Goal: Contribute content: Contribute content

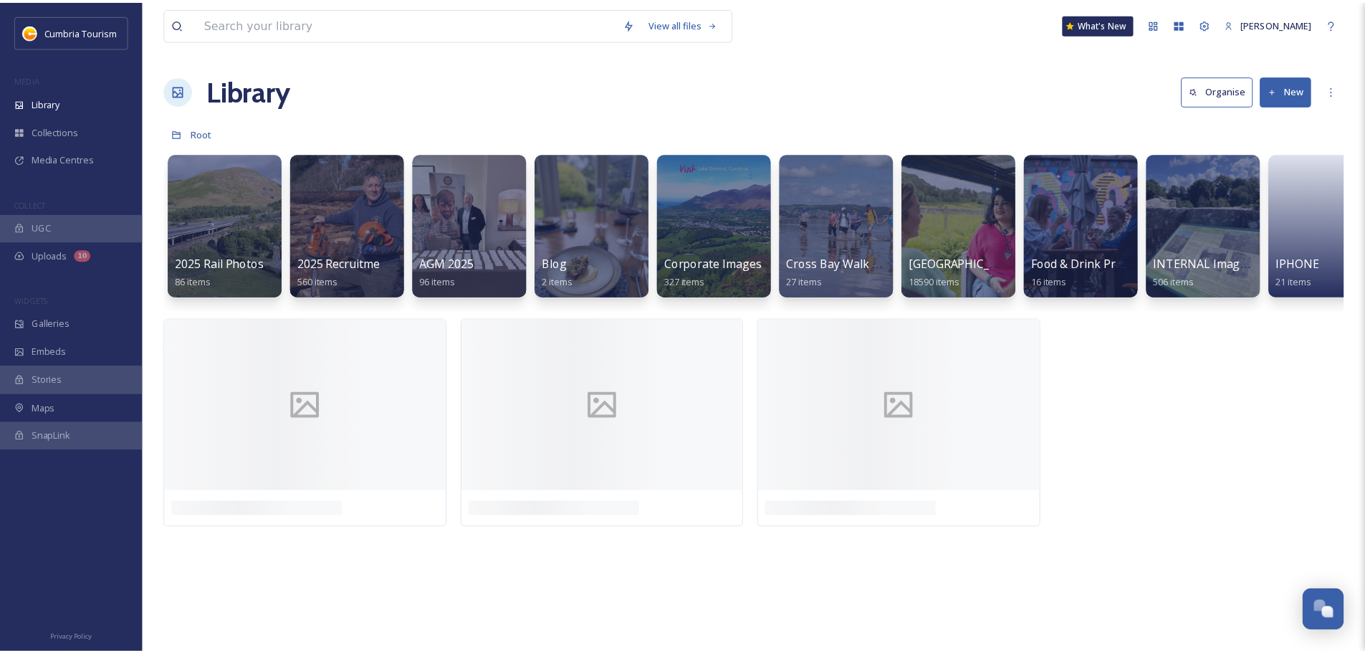
scroll to position [6190, 0]
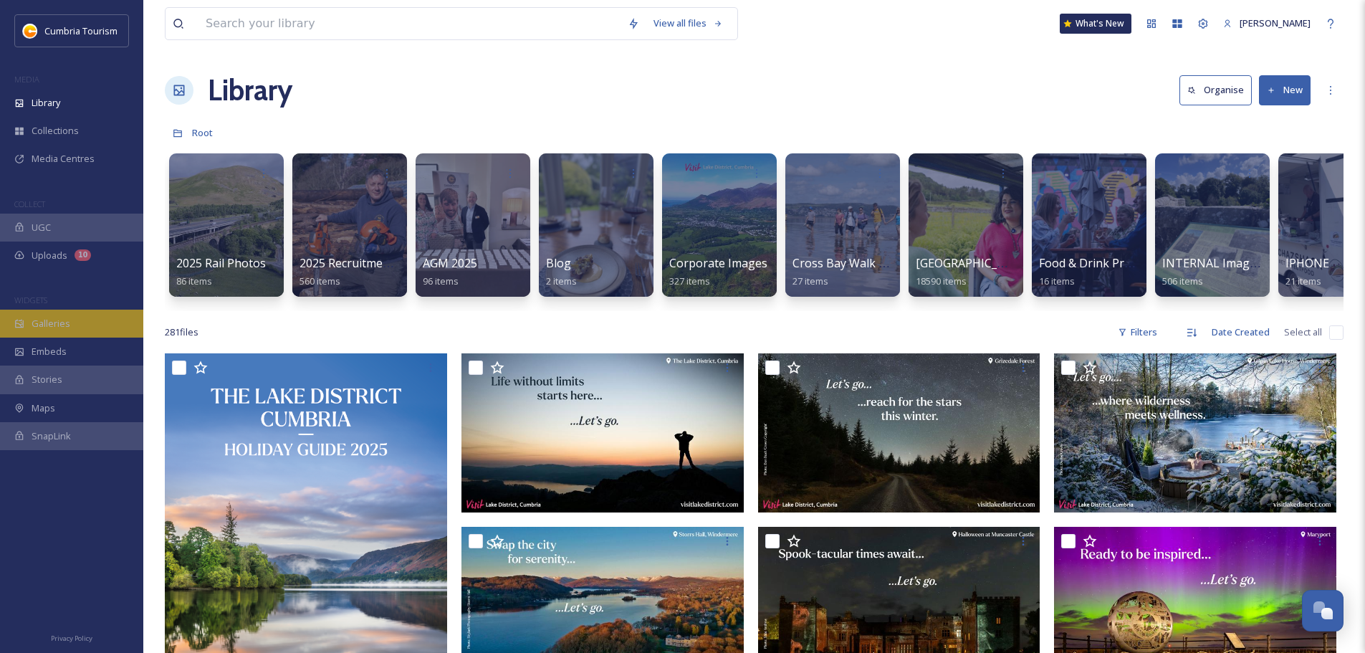
click at [58, 312] on div "Galleries" at bounding box center [71, 324] width 143 height 28
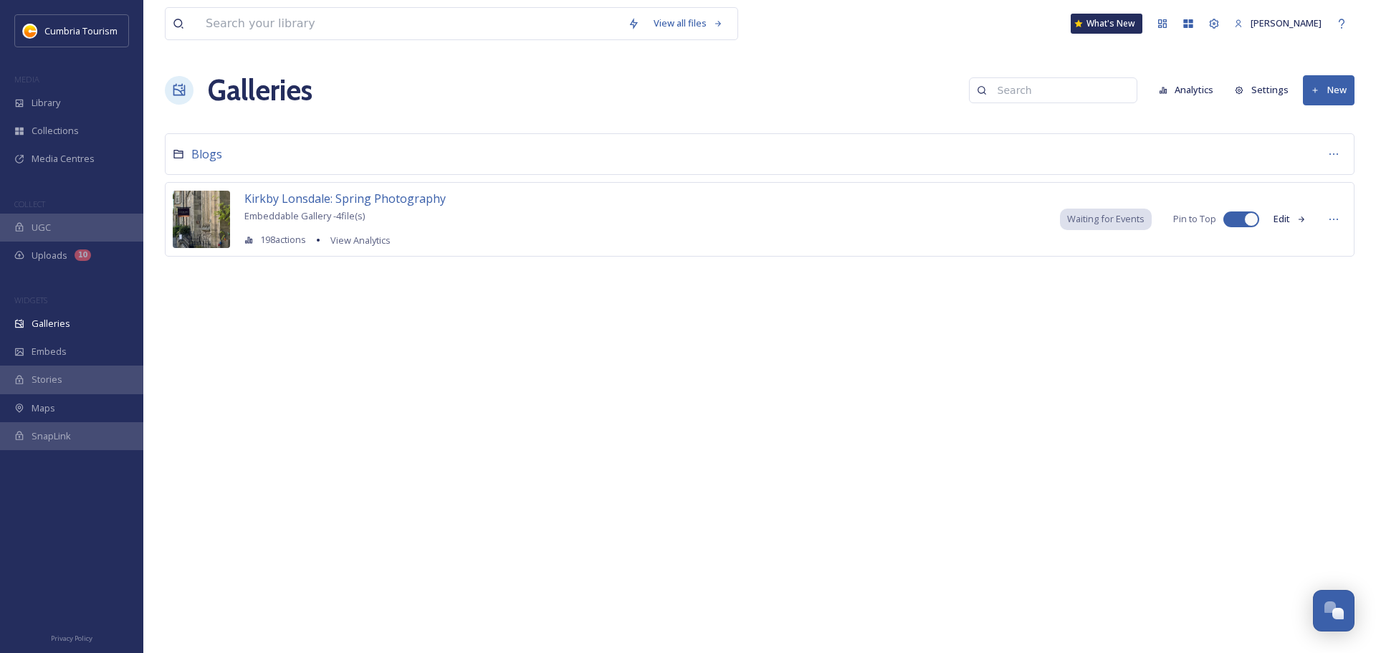
click at [323, 148] on div "Blogs" at bounding box center [760, 154] width 1190 height 42
click at [208, 150] on span "Blogs" at bounding box center [206, 154] width 31 height 16
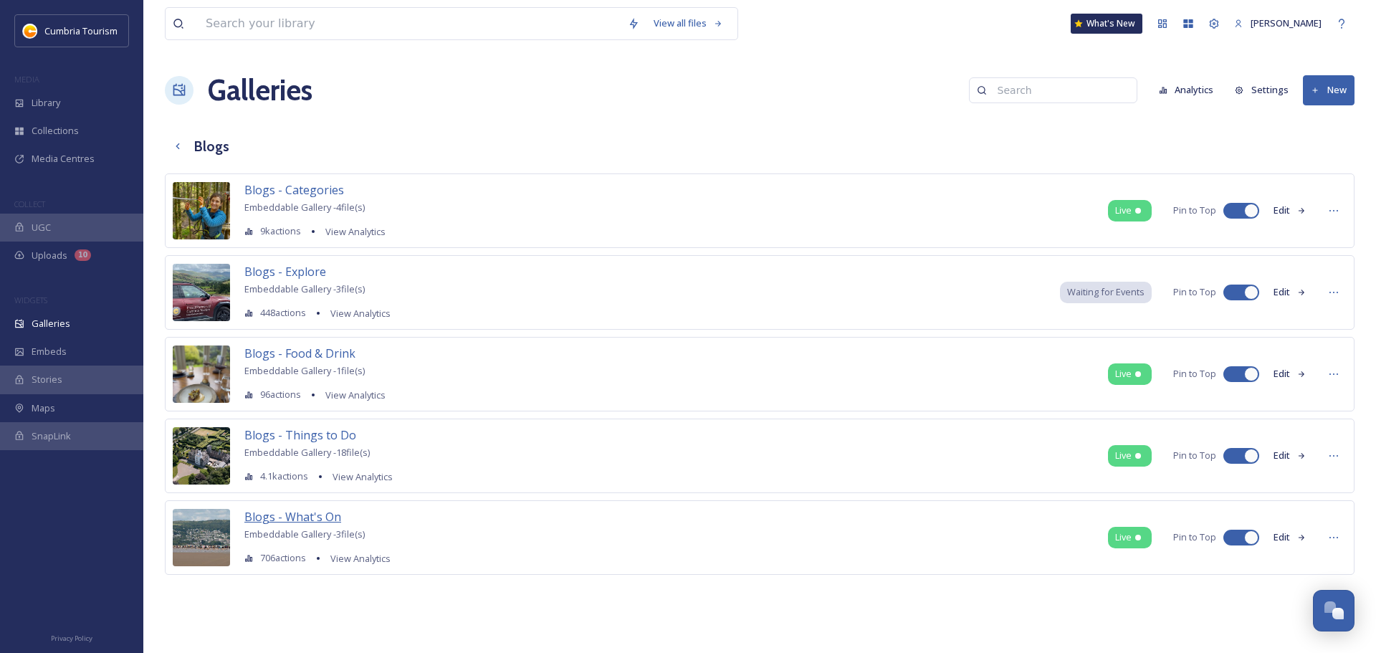
click at [311, 517] on span "Blogs - What's On" at bounding box center [292, 517] width 97 height 16
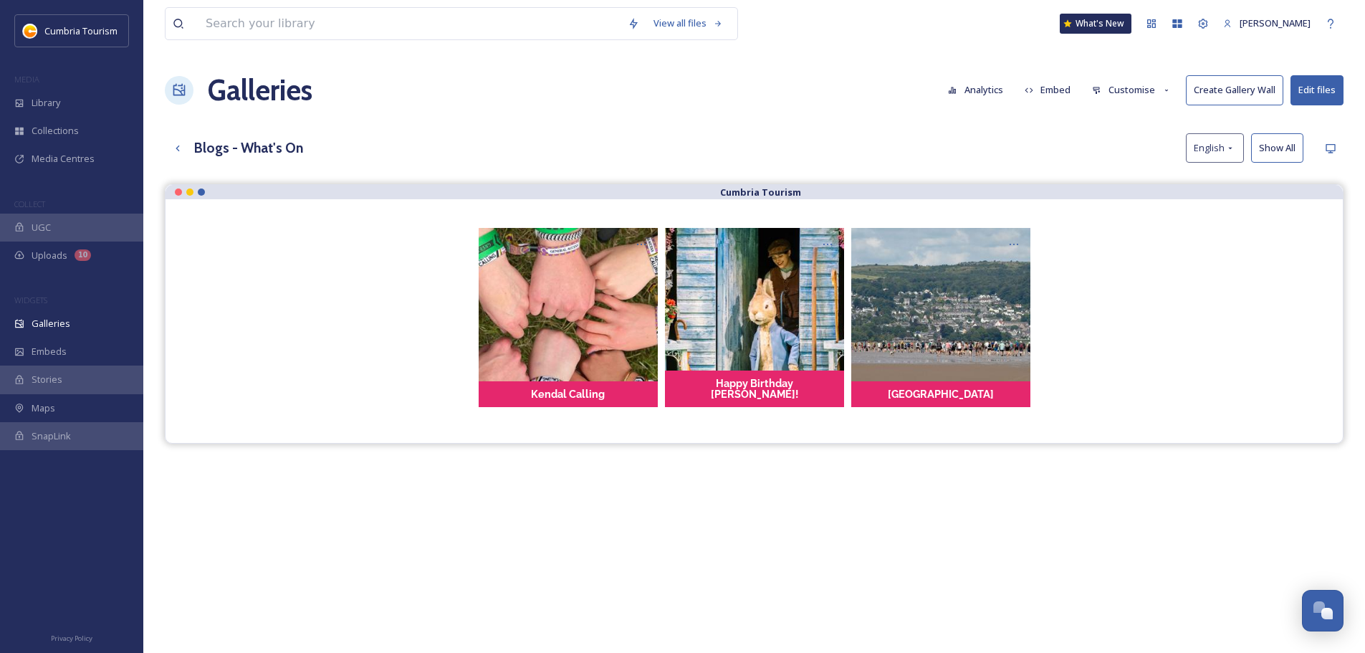
click at [1305, 96] on button "Edit files" at bounding box center [1317, 89] width 53 height 29
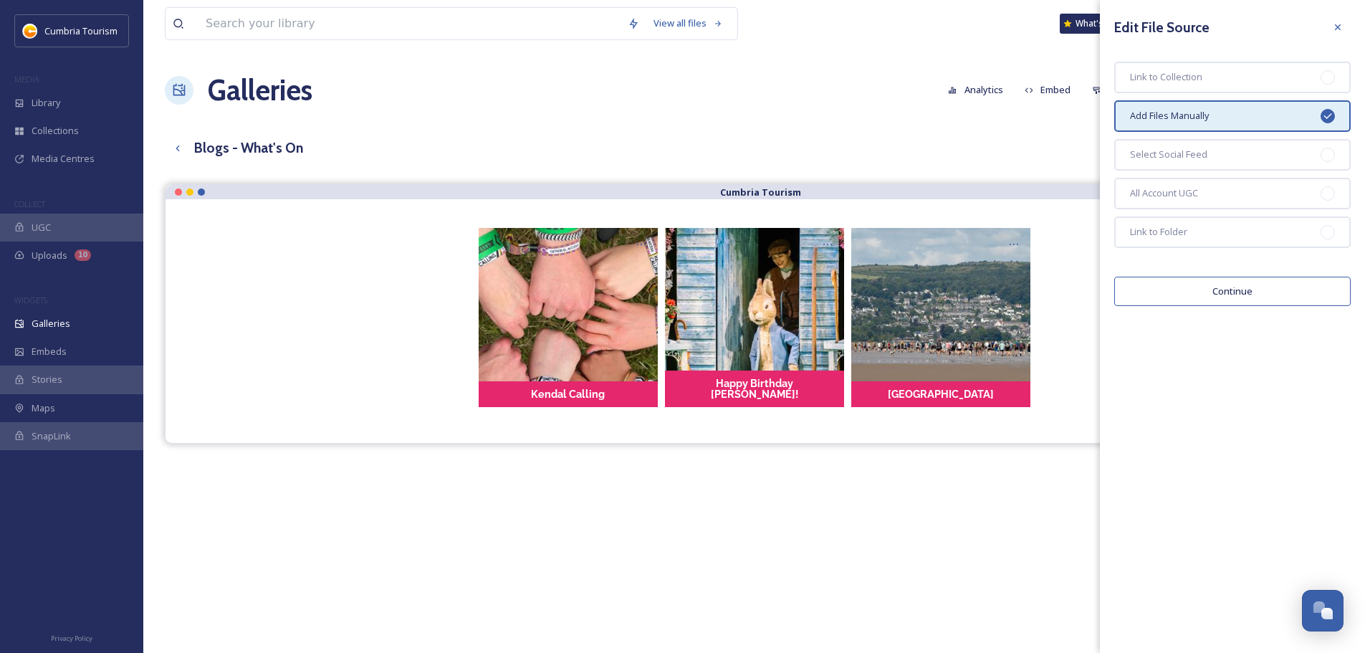
click at [1215, 299] on button "Continue" at bounding box center [1232, 291] width 236 height 29
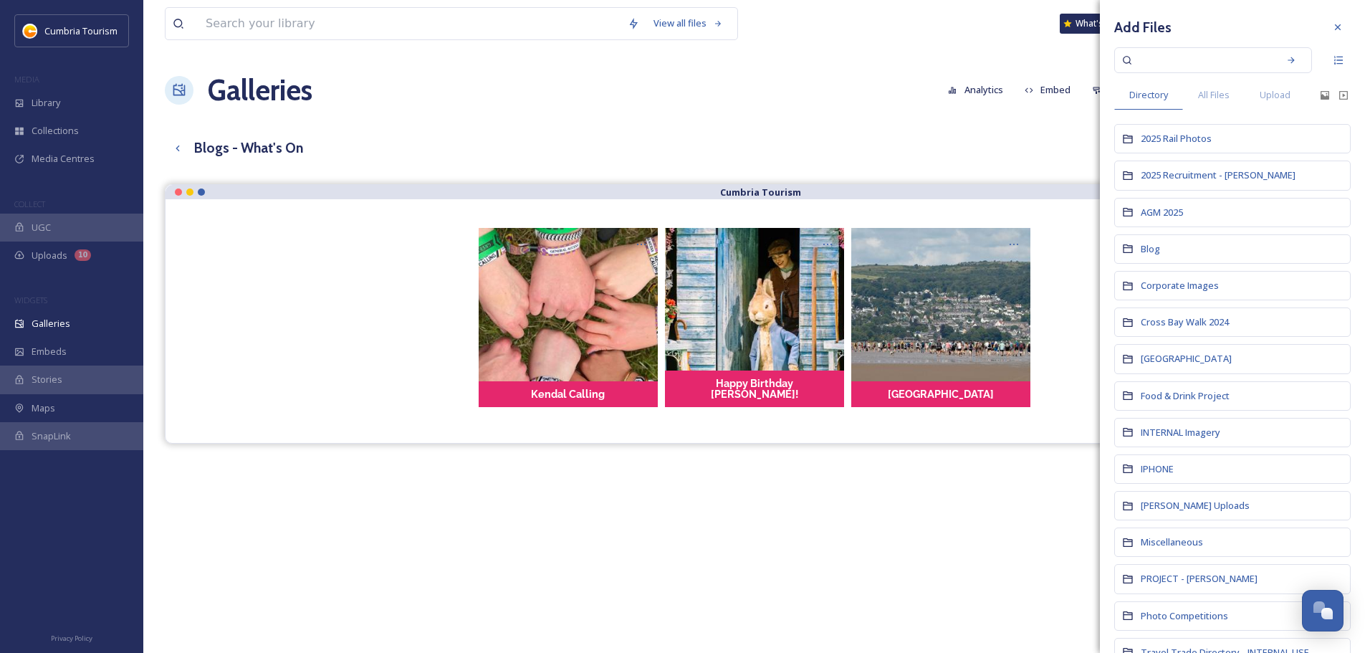
click at [1172, 62] on input at bounding box center [1203, 60] width 135 height 32
paste input "CUMBRIATOURISM_250624_PaulMitchell_BroughamHall-255.jpg"
type input "CUMBRIATOURISM_250624_PaulMitchell_BroughamHall-255.jpg"
click at [1291, 68] on div "Search" at bounding box center [1301, 60] width 26 height 26
click at [1225, 110] on div "All Files" at bounding box center [1214, 94] width 62 height 29
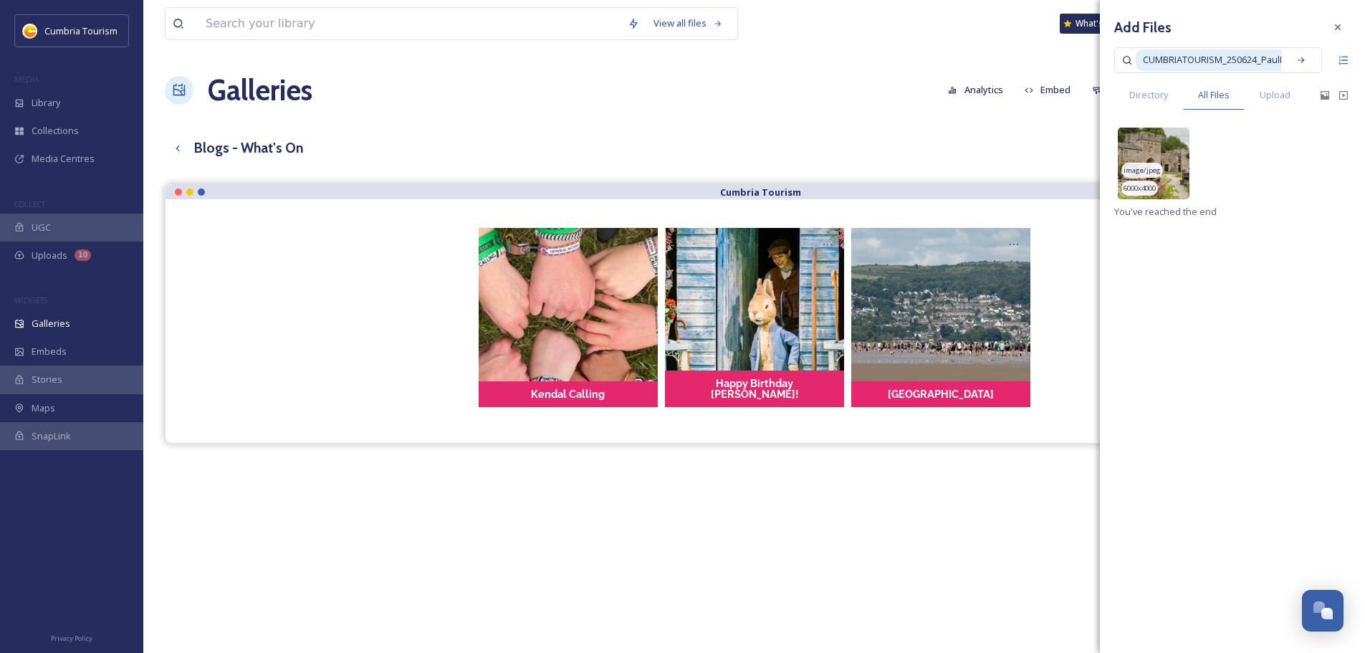
click at [1156, 164] on div "image/jpeg" at bounding box center [1142, 170] width 42 height 15
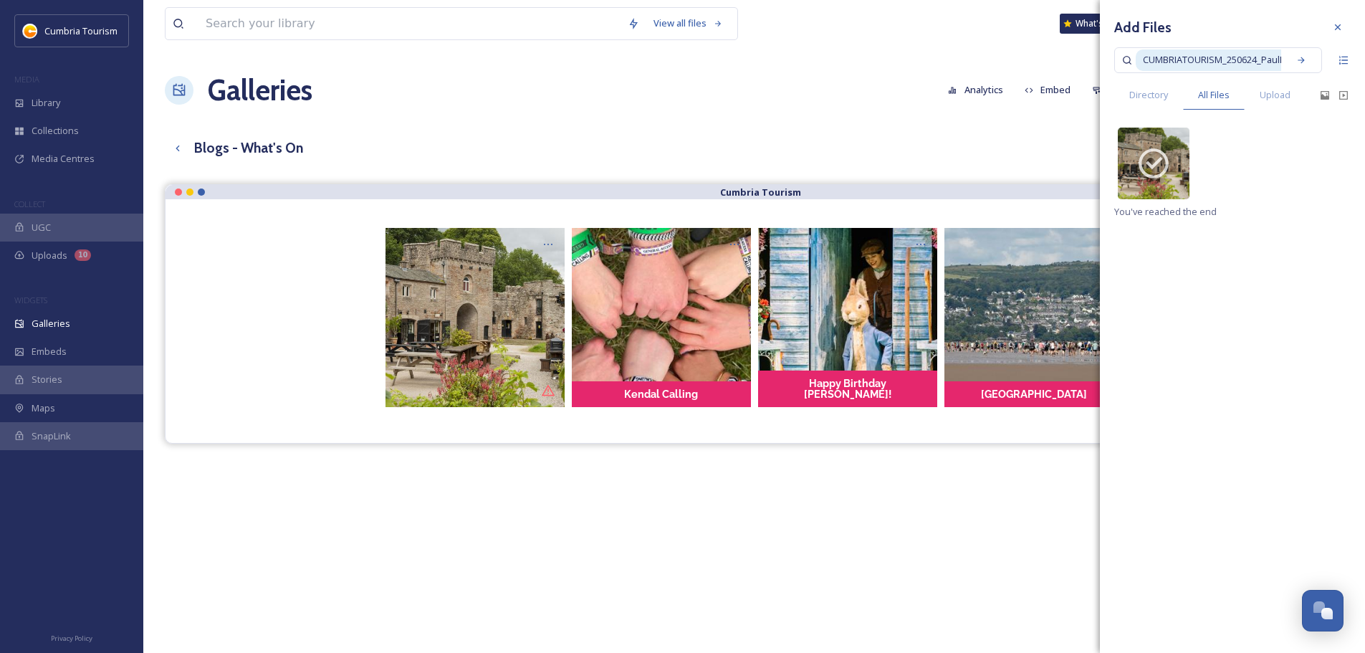
click at [767, 484] on div "Cumbria Tourism Kendal Calling Happy Birthday [PERSON_NAME]! [GEOGRAPHIC_DATA]" at bounding box center [754, 510] width 1179 height 653
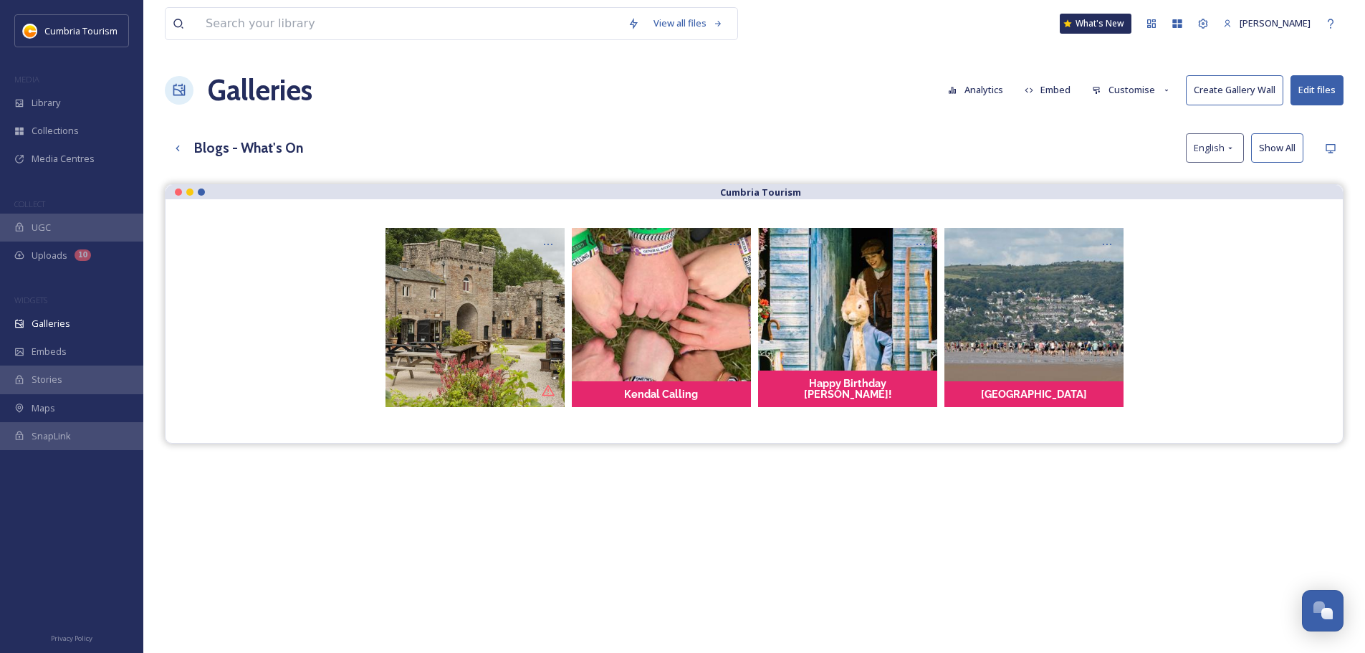
click at [1324, 102] on button "Edit files" at bounding box center [1317, 89] width 53 height 29
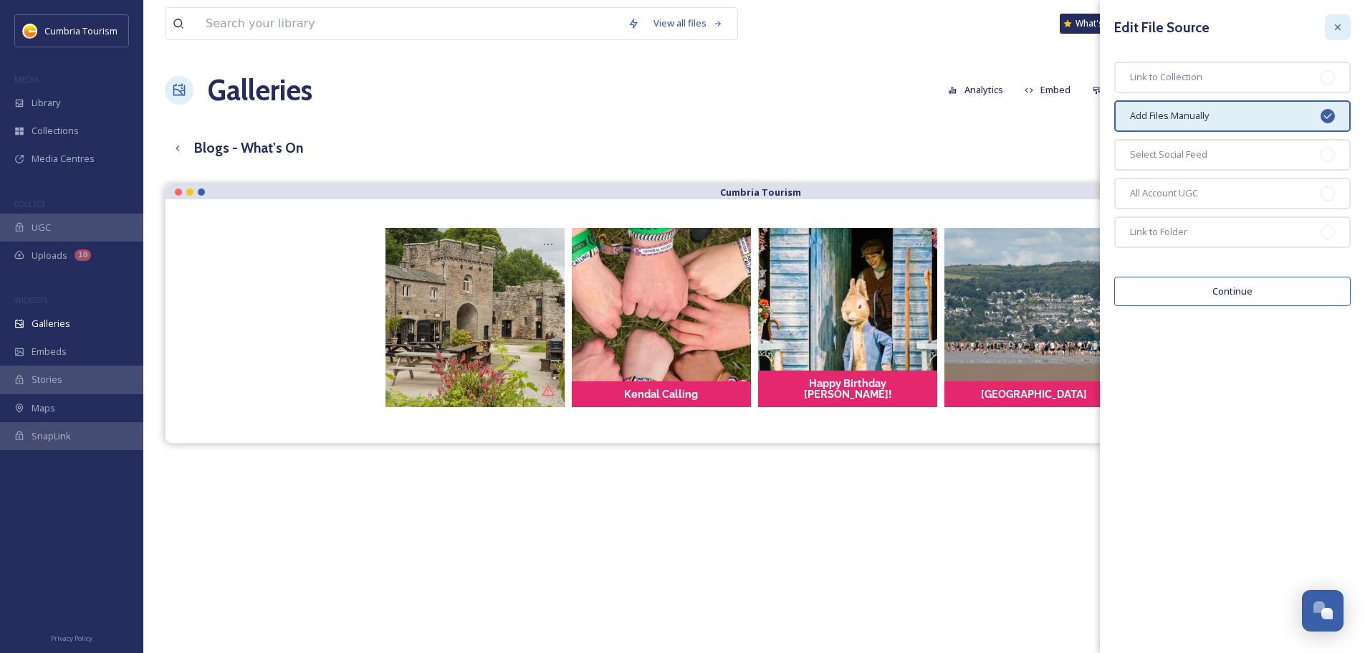
click at [1335, 27] on icon at bounding box center [1337, 26] width 11 height 11
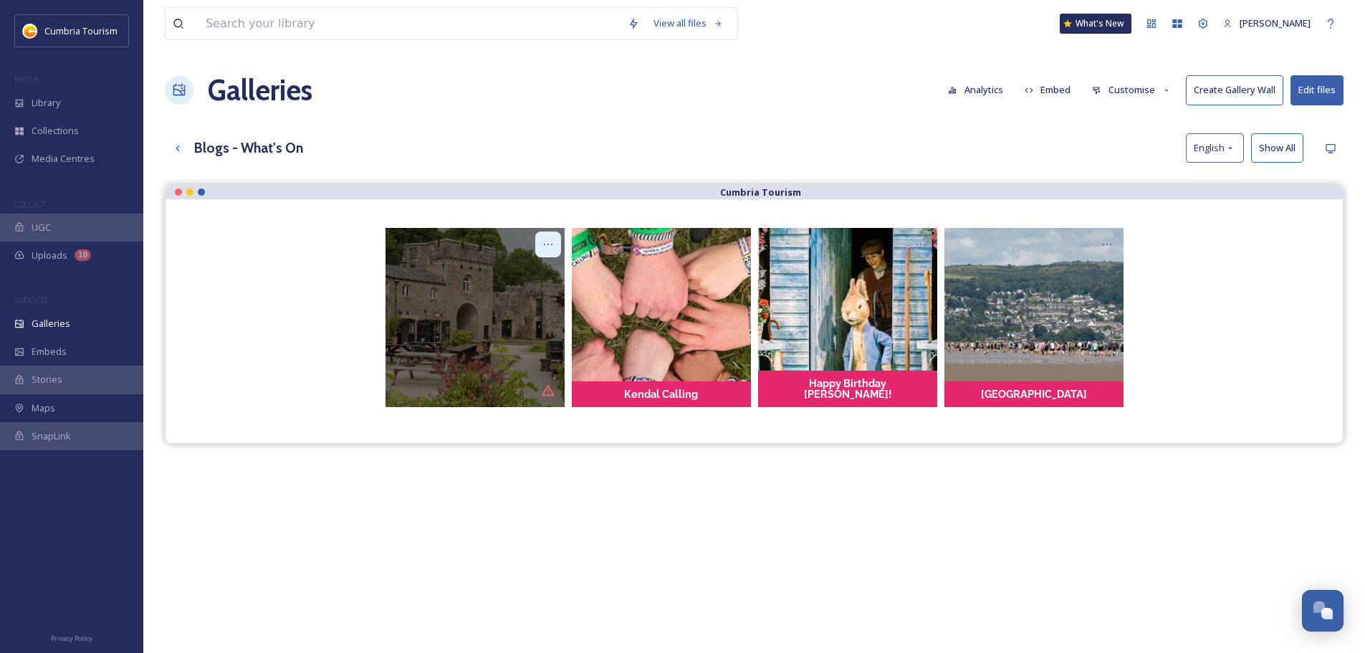
click at [550, 242] on icon at bounding box center [547, 244] width 11 height 11
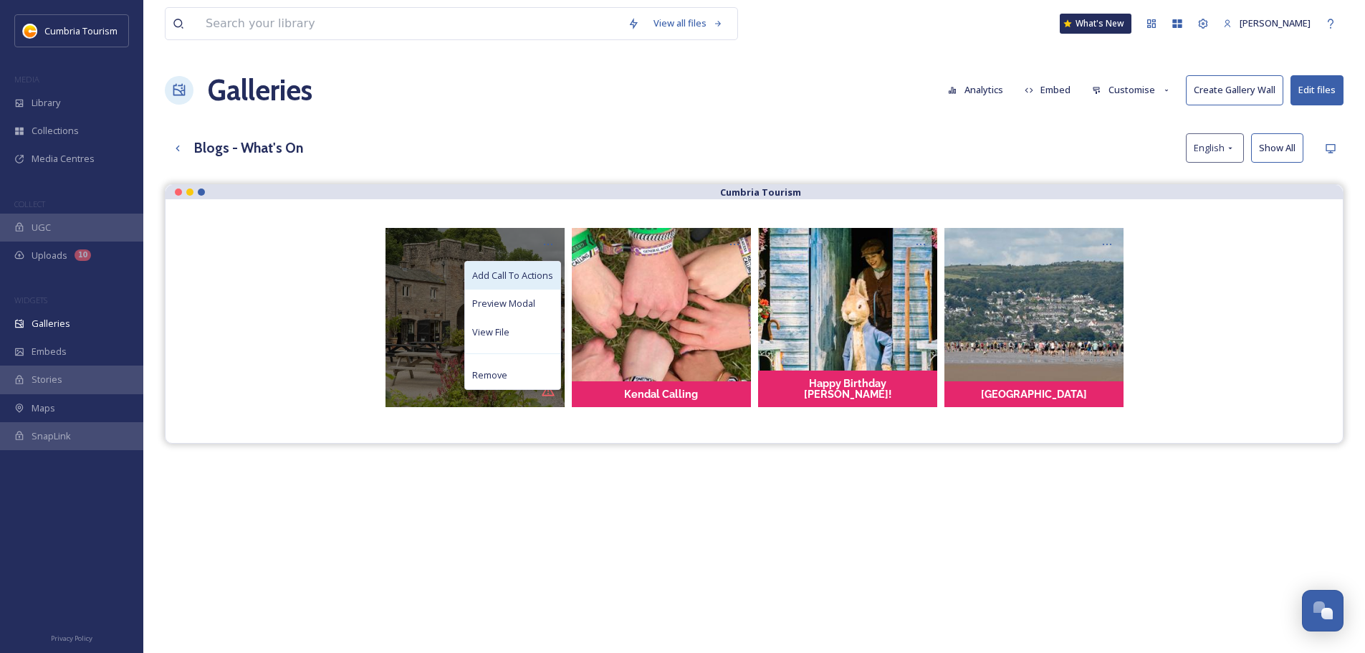
click at [537, 270] on span "Add Call To Actions" at bounding box center [512, 276] width 81 height 14
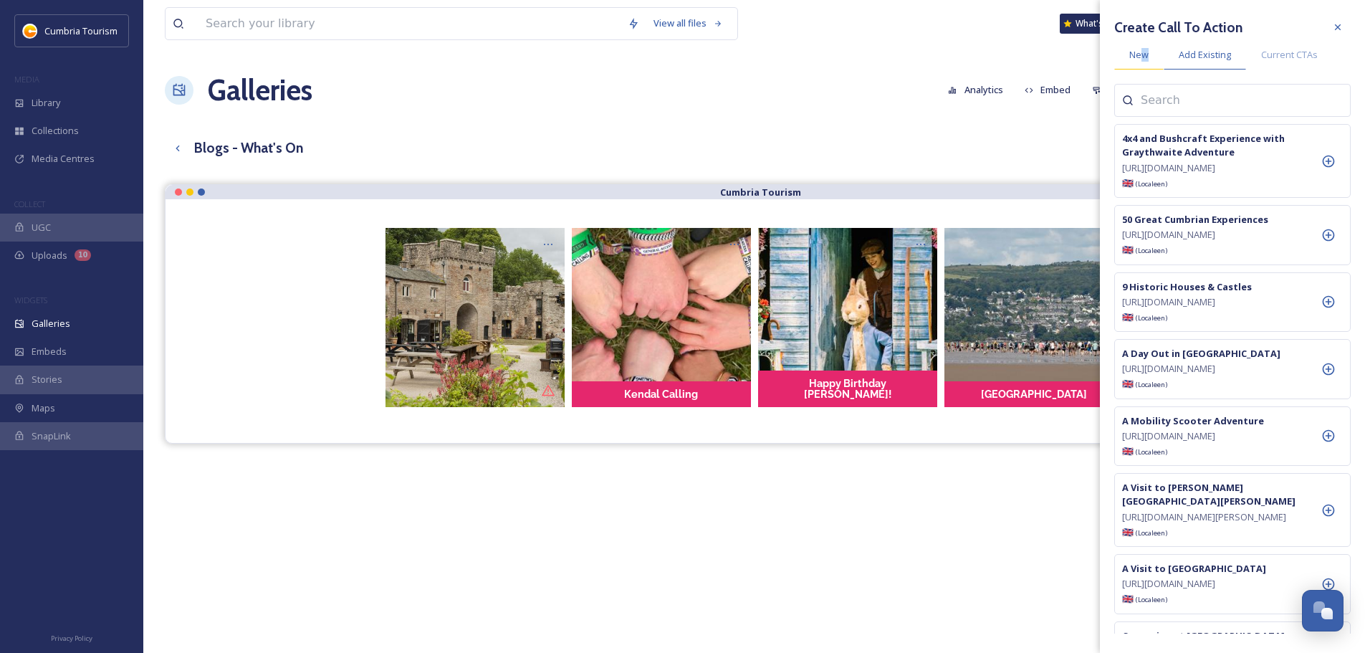
click at [1144, 59] on span "New" at bounding box center [1138, 55] width 19 height 14
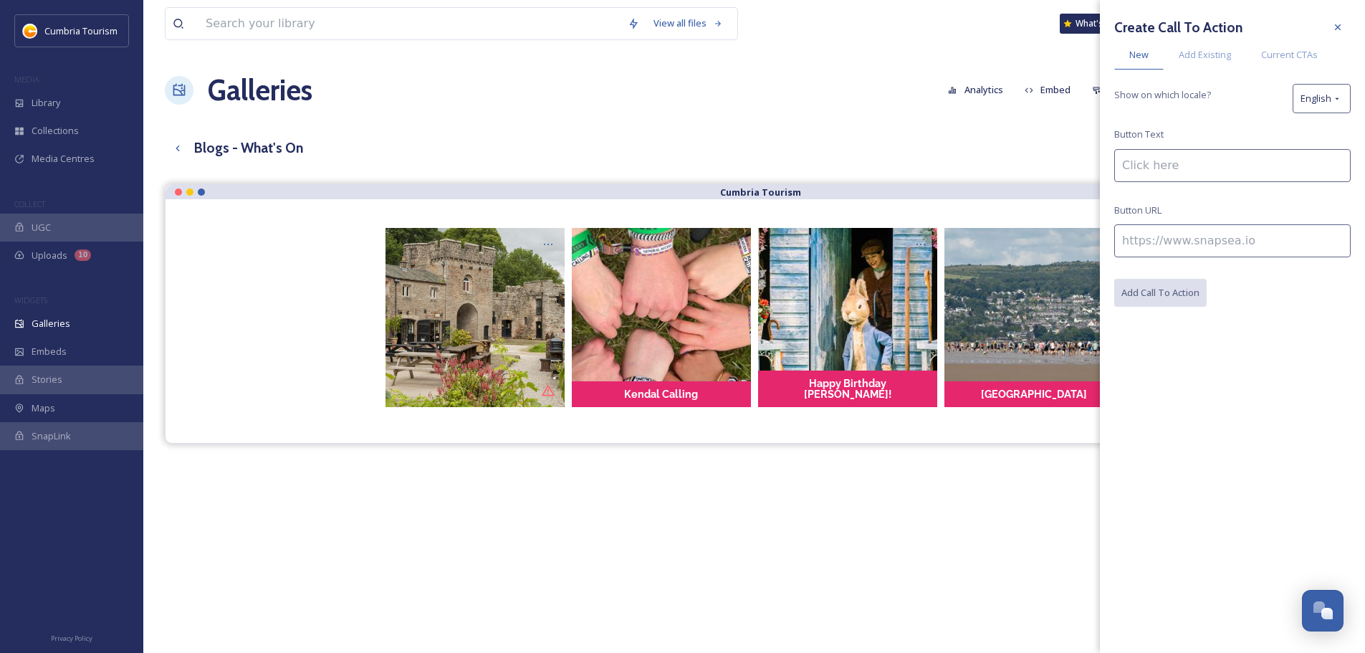
click at [1162, 164] on input at bounding box center [1232, 165] width 236 height 33
click at [1175, 234] on input at bounding box center [1232, 240] width 236 height 33
paste input "[URL]"
click at [1201, 243] on input "[URL]" at bounding box center [1232, 240] width 236 height 33
paste input "[DOMAIN_NAME][URL]"
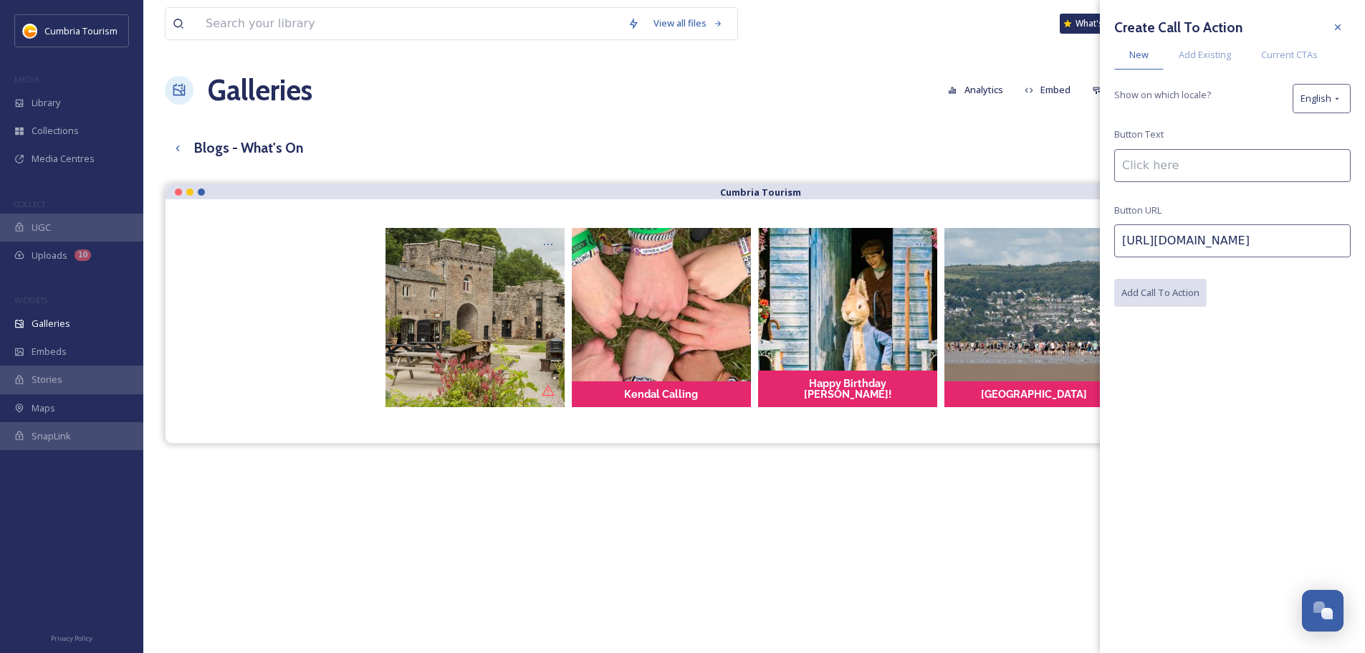
scroll to position [0, 188]
type input "[URL][DOMAIN_NAME]"
click at [1200, 166] on input at bounding box center [1232, 165] width 236 height 33
type input "Autumn Arts & Culture Events"
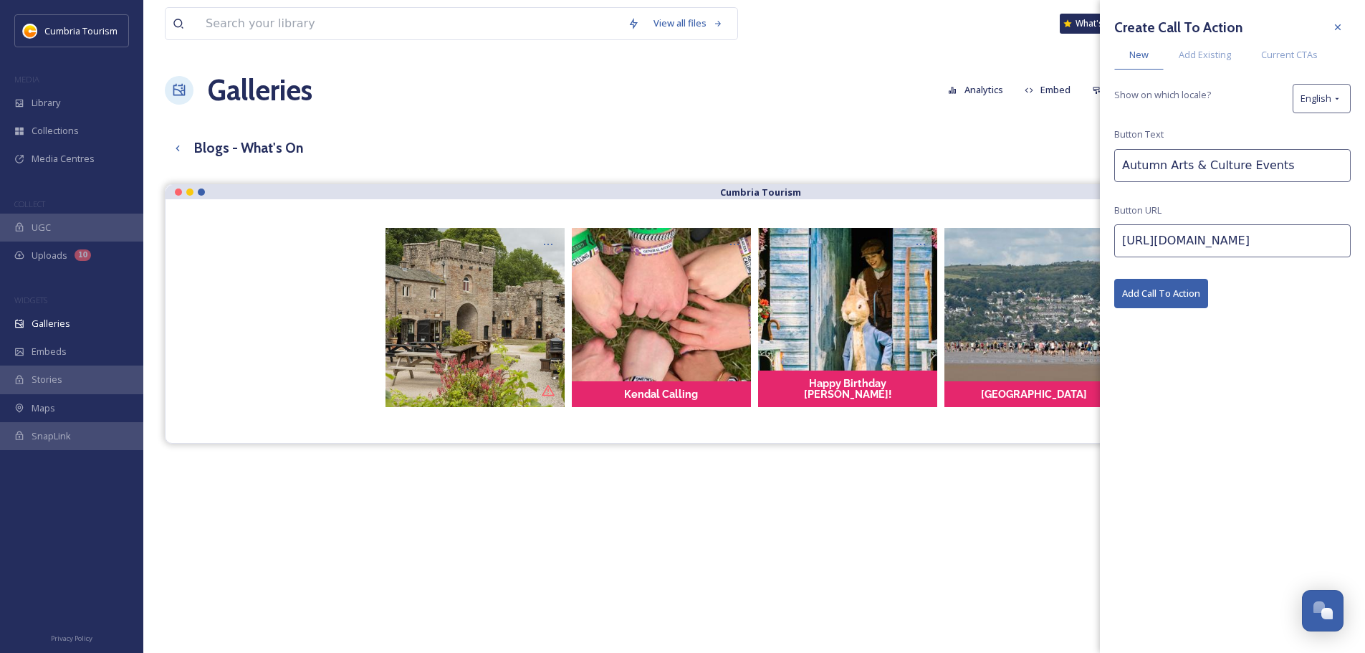
click at [1183, 296] on button "Add Call To Action" at bounding box center [1161, 293] width 94 height 29
click at [1328, 32] on div at bounding box center [1338, 27] width 26 height 26
